Goal: Transaction & Acquisition: Purchase product/service

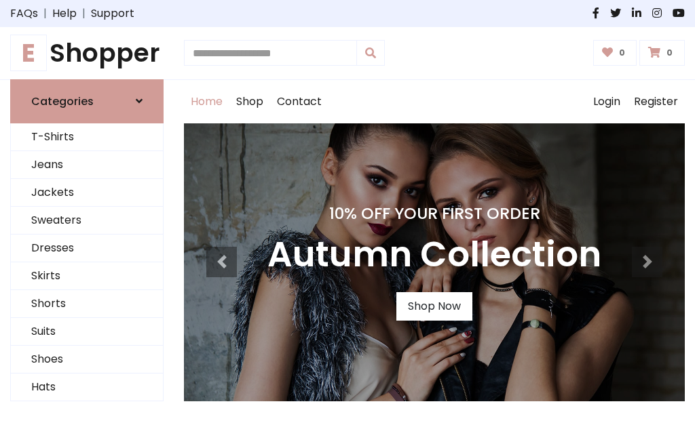
click at [347, 223] on h4 "10% Off Your First Order" at bounding box center [434, 213] width 334 height 19
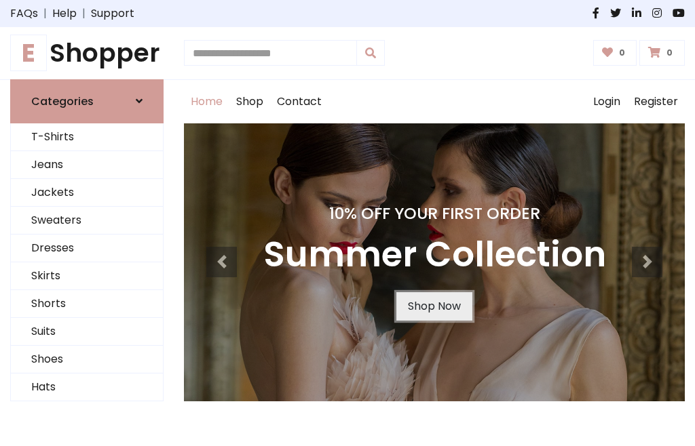
click at [433, 306] on link "Shop Now" at bounding box center [434, 306] width 76 height 28
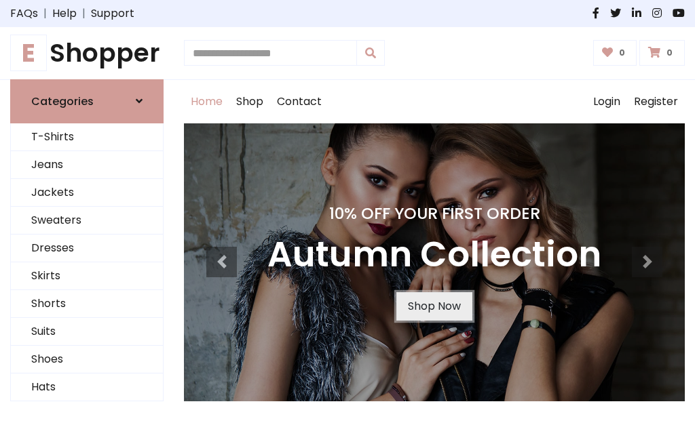
click at [433, 306] on link "Shop Now" at bounding box center [434, 306] width 76 height 28
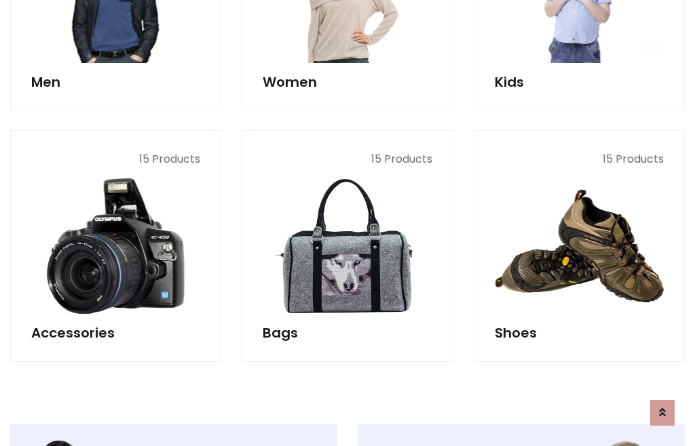
scroll to position [1352, 0]
